Goal: Book appointment/travel/reservation

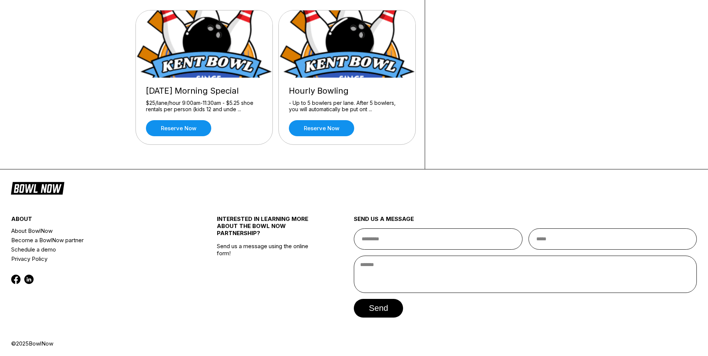
scroll to position [149, 0]
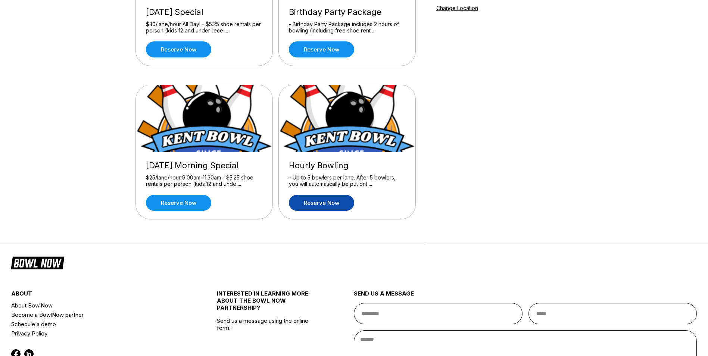
click at [334, 206] on link "Reserve now" at bounding box center [321, 203] width 65 height 16
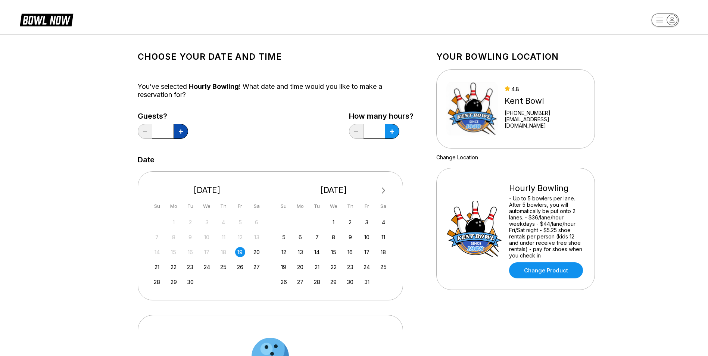
click at [179, 131] on icon at bounding box center [181, 131] width 4 height 4
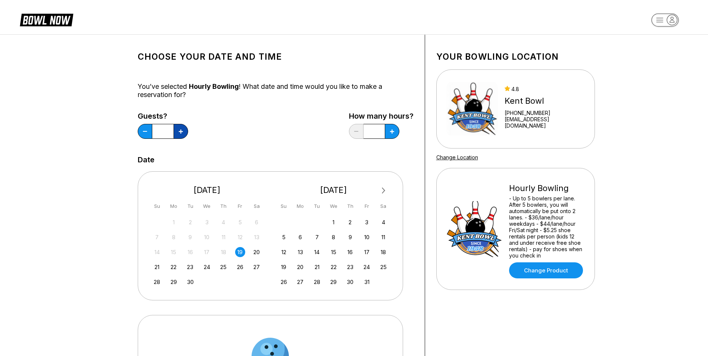
click at [179, 131] on icon at bounding box center [181, 131] width 4 height 4
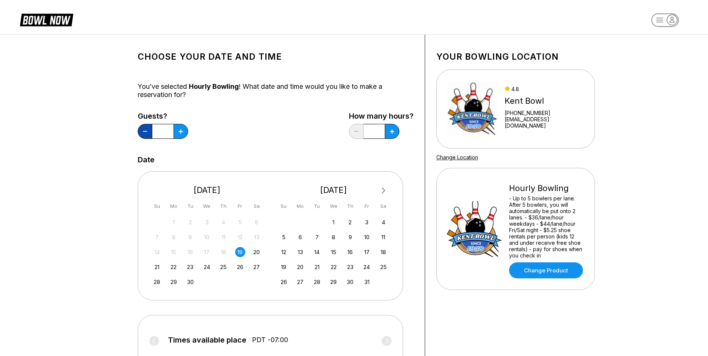
click at [145, 133] on button at bounding box center [145, 131] width 15 height 15
type input "**"
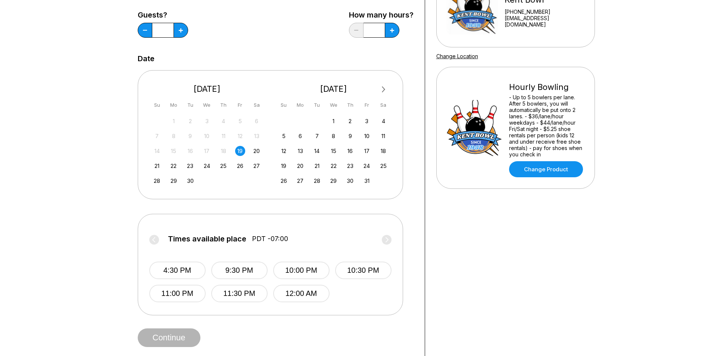
scroll to position [112, 0]
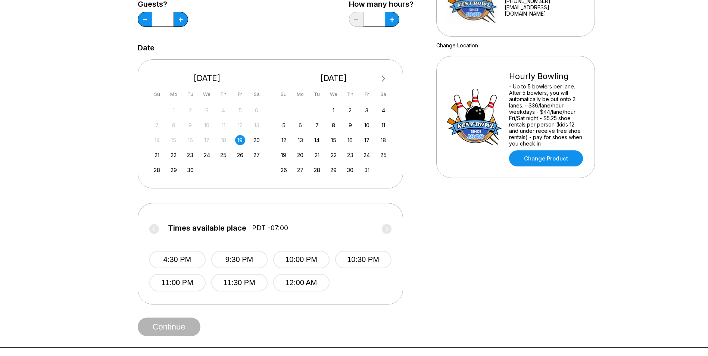
click at [257, 145] on div "14 15 16 17 18 19 20" at bounding box center [207, 139] width 112 height 11
click at [257, 141] on div "20" at bounding box center [256, 140] width 10 height 10
click at [386, 228] on circle at bounding box center [387, 229] width 10 height 10
click at [308, 280] on button "8:30 PM" at bounding box center [301, 283] width 56 height 18
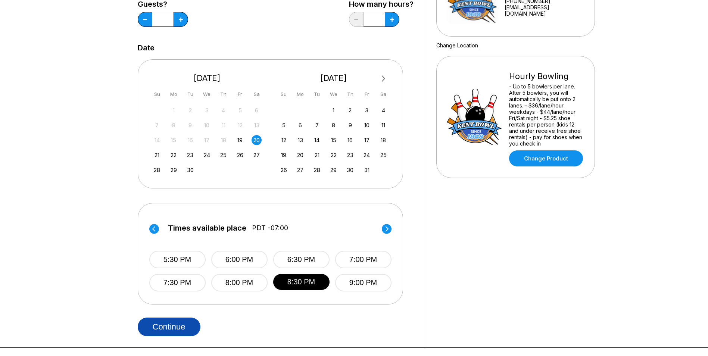
click at [174, 324] on button "Continue" at bounding box center [169, 326] width 63 height 19
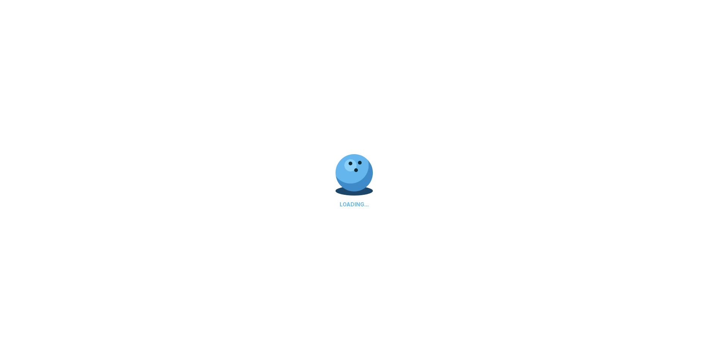
select select "**"
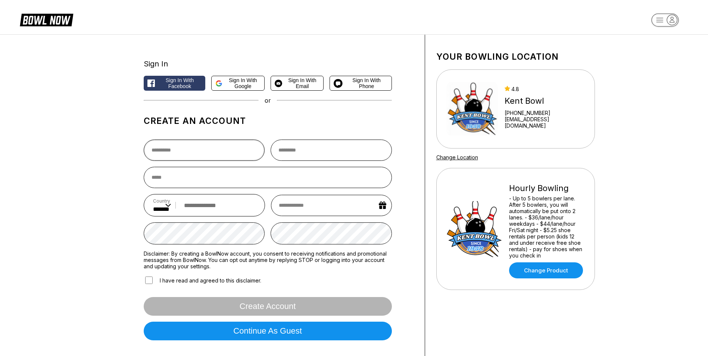
click at [224, 146] on input "text" at bounding box center [204, 149] width 121 height 21
click at [296, 120] on h1 "Create an account" at bounding box center [268, 121] width 248 height 10
